Goal: Task Accomplishment & Management: Complete application form

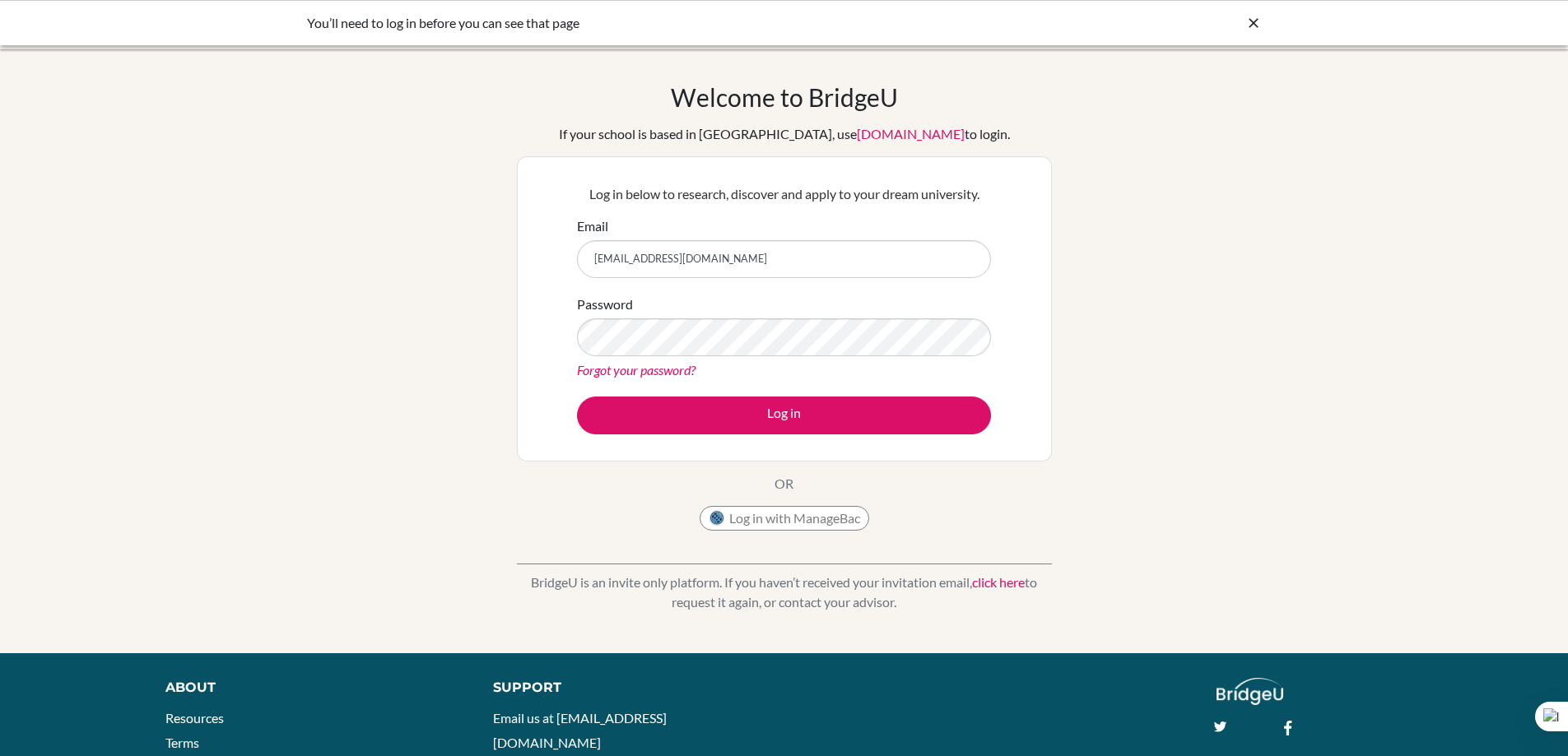
type input "[EMAIL_ADDRESS][DOMAIN_NAME]"
click at [577, 397] on button "Log in" at bounding box center [784, 415] width 414 height 38
click at [689, 369] on link "Forgot your password?" at bounding box center [636, 370] width 118 height 16
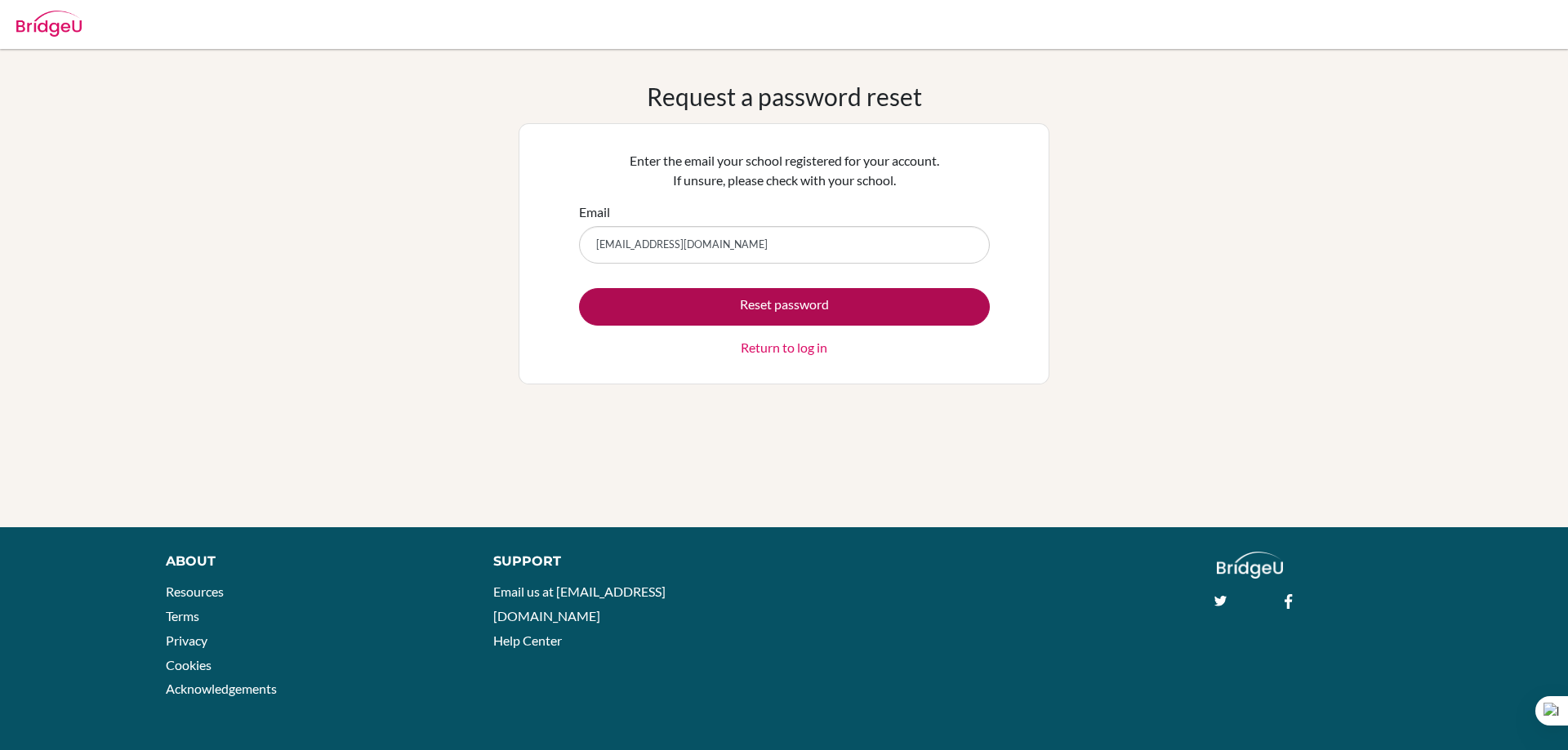
type input "[EMAIL_ADDRESS][DOMAIN_NAME]"
click at [761, 302] on button "Reset password" at bounding box center [784, 307] width 411 height 37
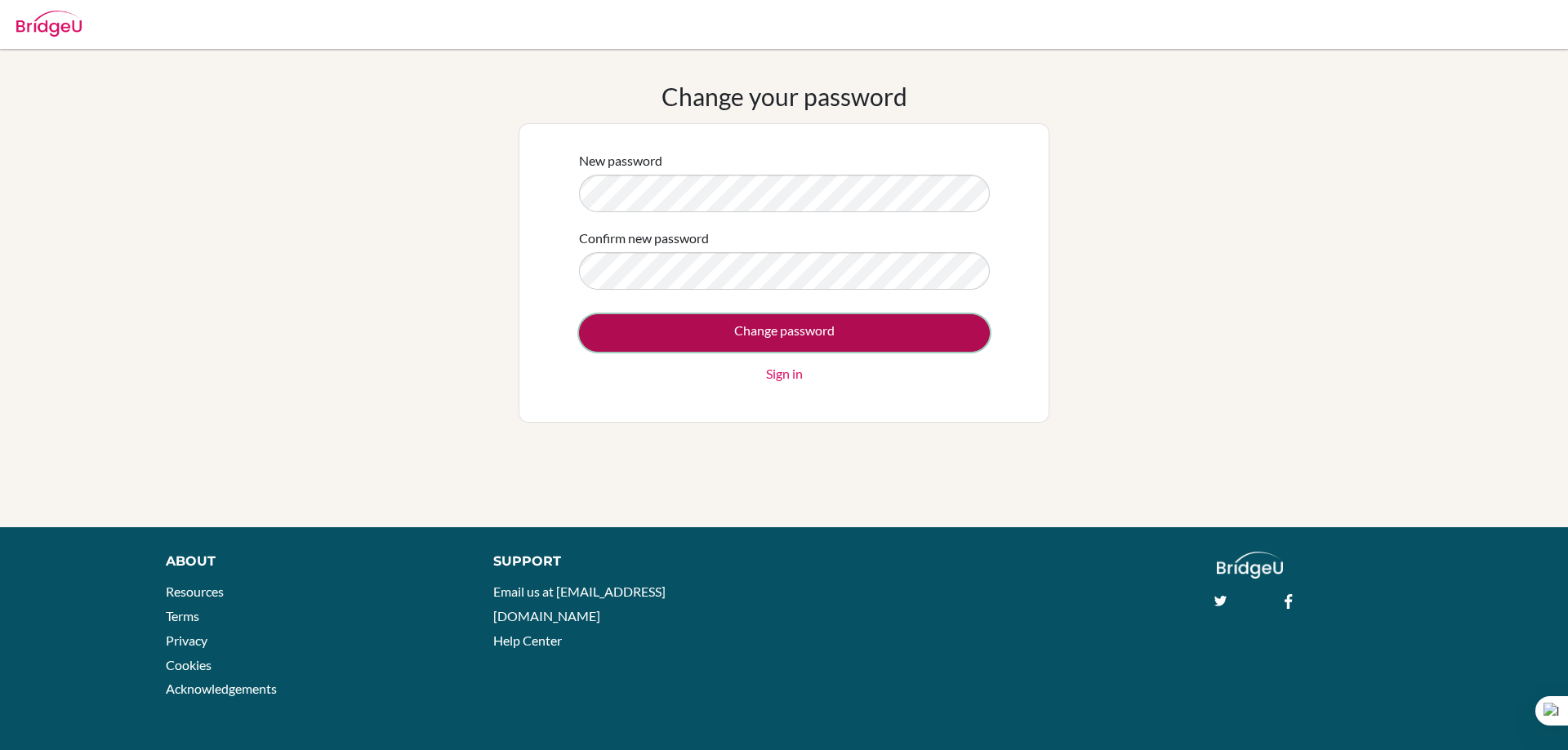
click at [767, 335] on input "Change password" at bounding box center [784, 333] width 411 height 37
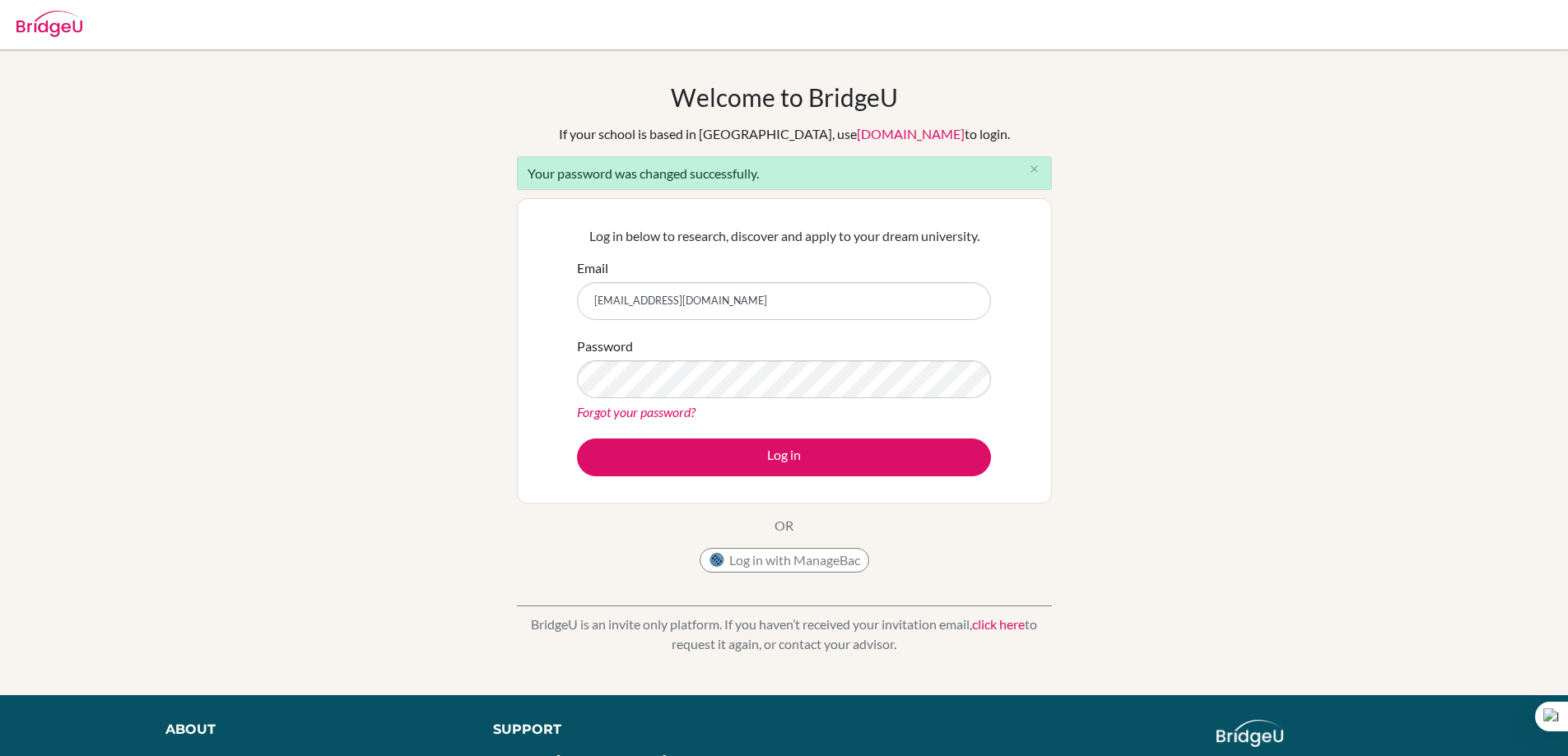
type input "vavelasquez@seishn.com"
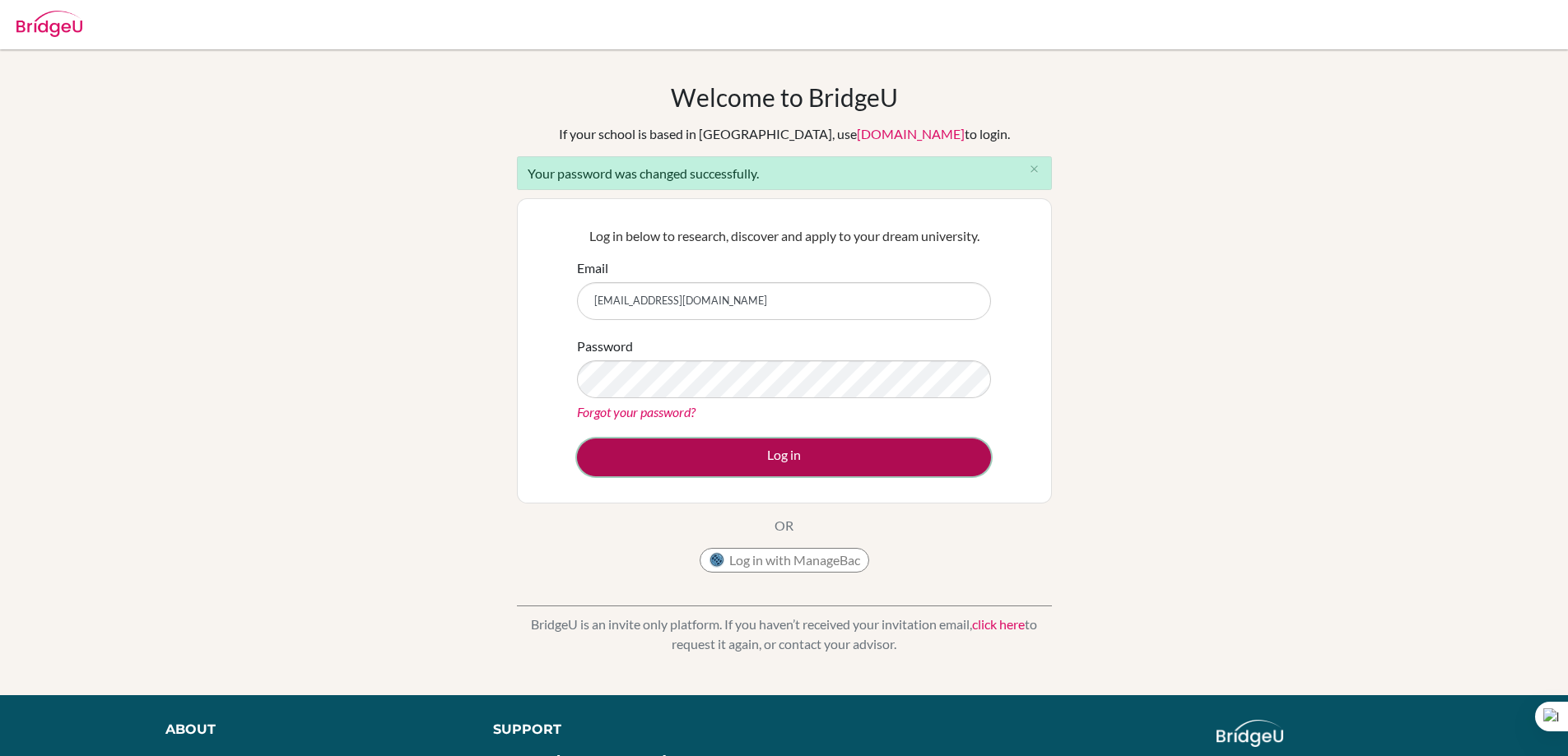
click at [783, 464] on button "Log in" at bounding box center [784, 457] width 414 height 38
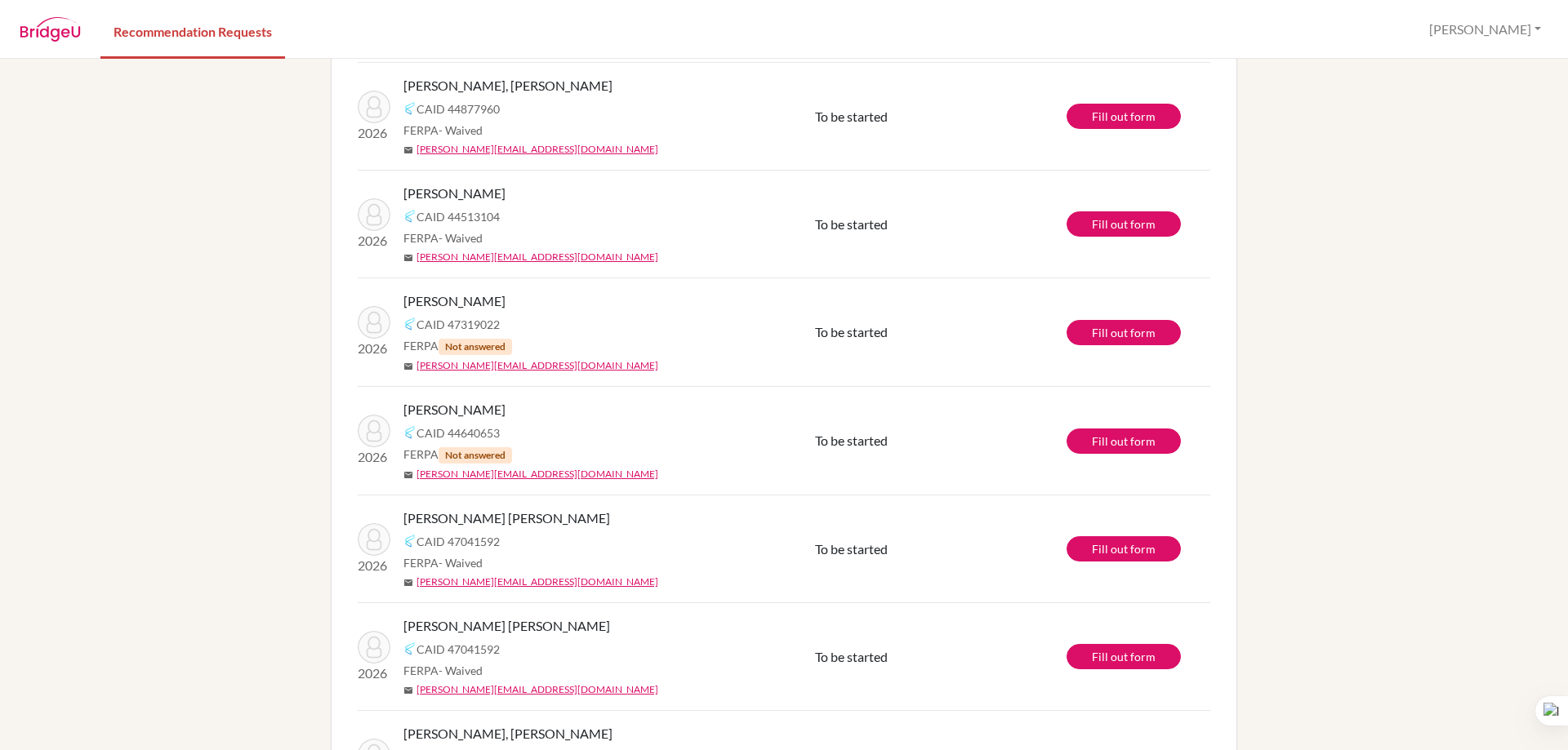
scroll to position [85, 0]
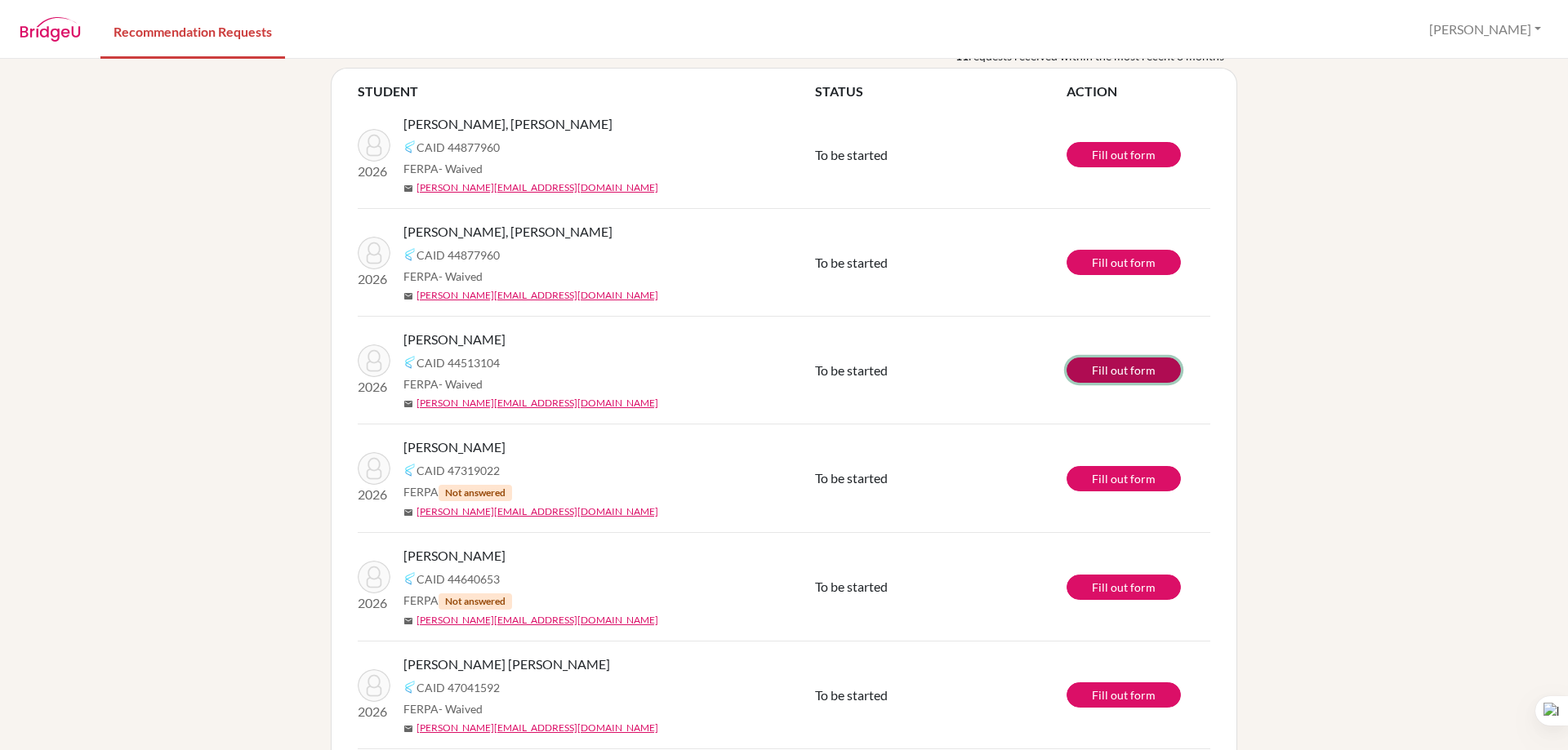
click at [1116, 365] on link "Fill out form" at bounding box center [1124, 369] width 115 height 25
